Goal: Task Accomplishment & Management: Use online tool/utility

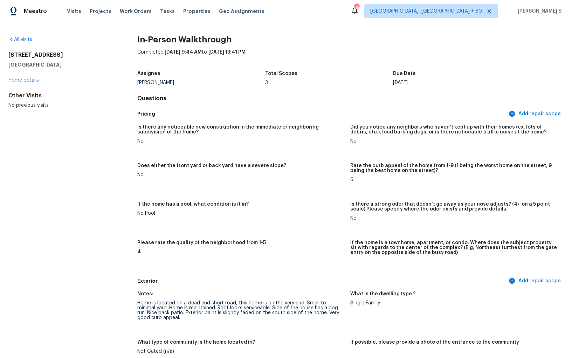
scroll to position [1098, 0]
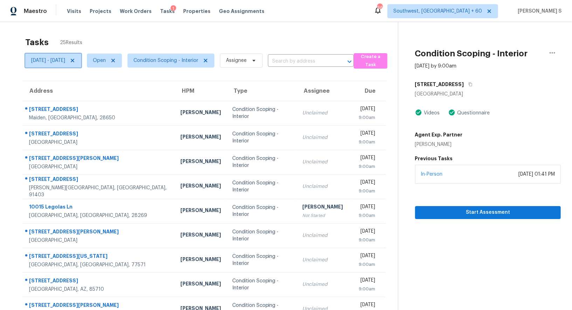
click at [75, 59] on icon at bounding box center [73, 61] width 6 height 6
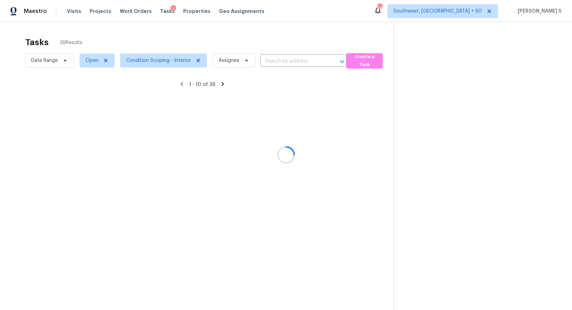
click at [147, 63] on div at bounding box center [286, 155] width 572 height 310
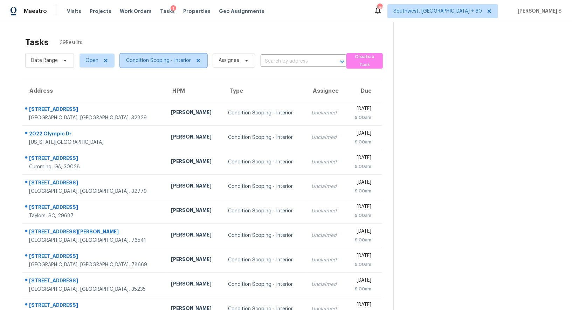
click at [156, 61] on span "Condition Scoping - Interior" at bounding box center [158, 60] width 65 height 7
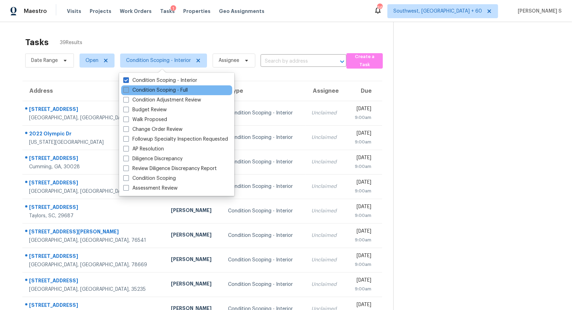
click at [166, 87] on label "Condition Scoping - Full" at bounding box center [155, 90] width 64 height 7
click at [128, 87] on input "Condition Scoping - Full" at bounding box center [125, 89] width 5 height 5
checkbox input "true"
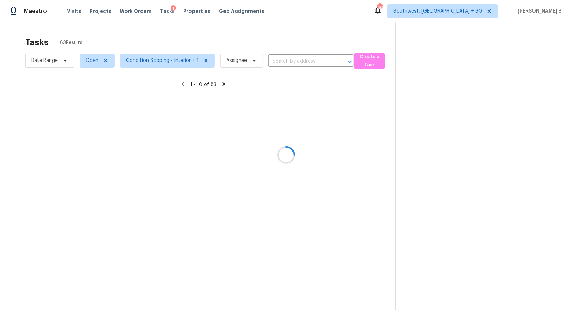
click at [317, 134] on div at bounding box center [286, 155] width 572 height 310
